Goal: Navigation & Orientation: Go to known website

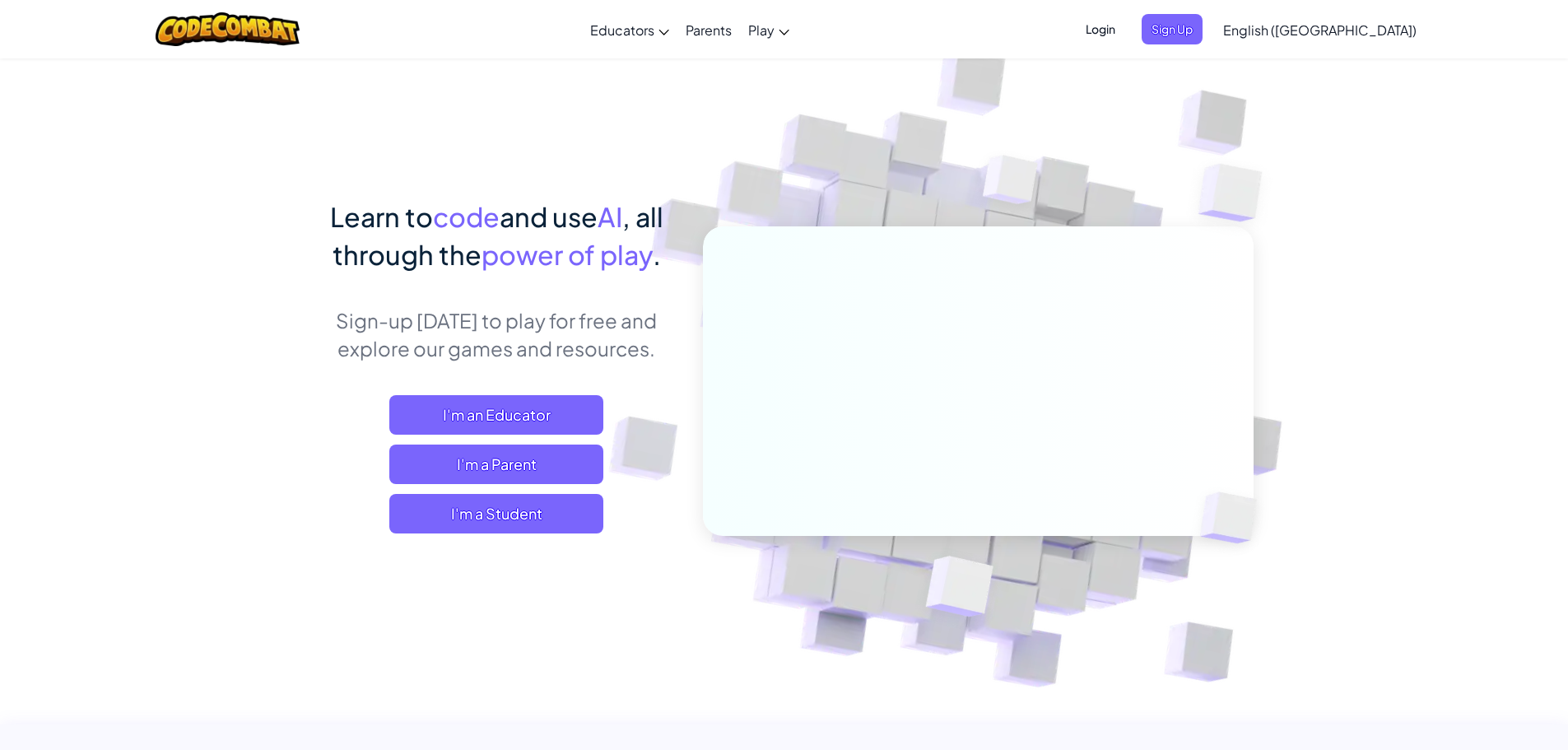
click at [1125, 20] on span "Login" at bounding box center [1100, 28] width 49 height 30
